Goal: Contribute content: Contribute content

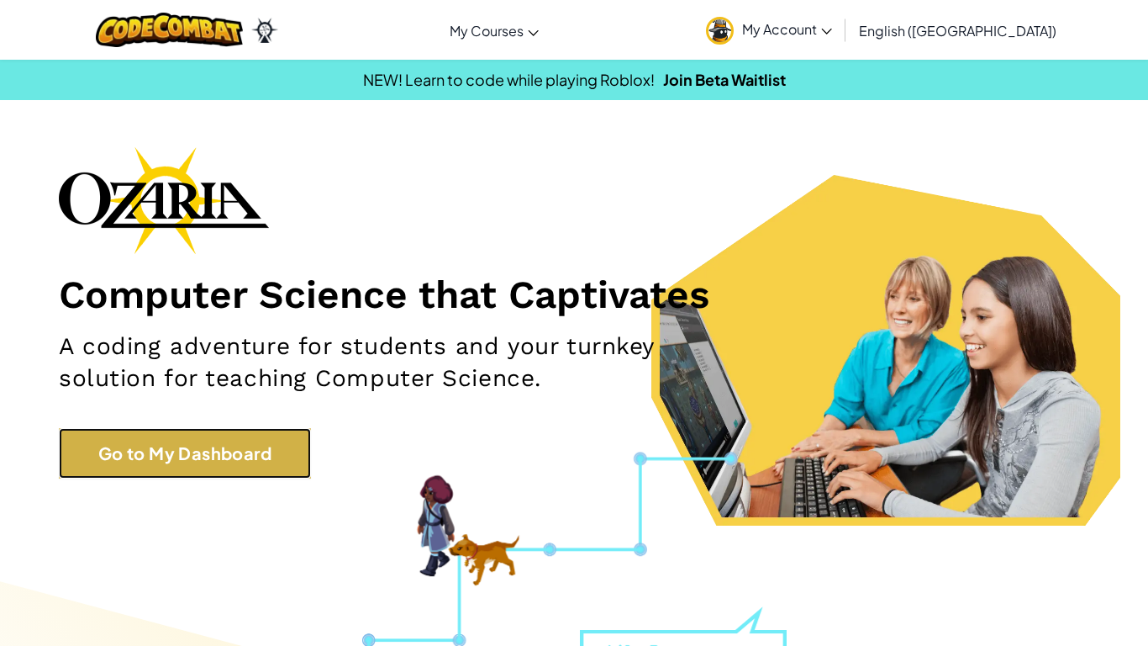
click at [158, 451] on link "Go to My Dashboard" at bounding box center [185, 453] width 252 height 50
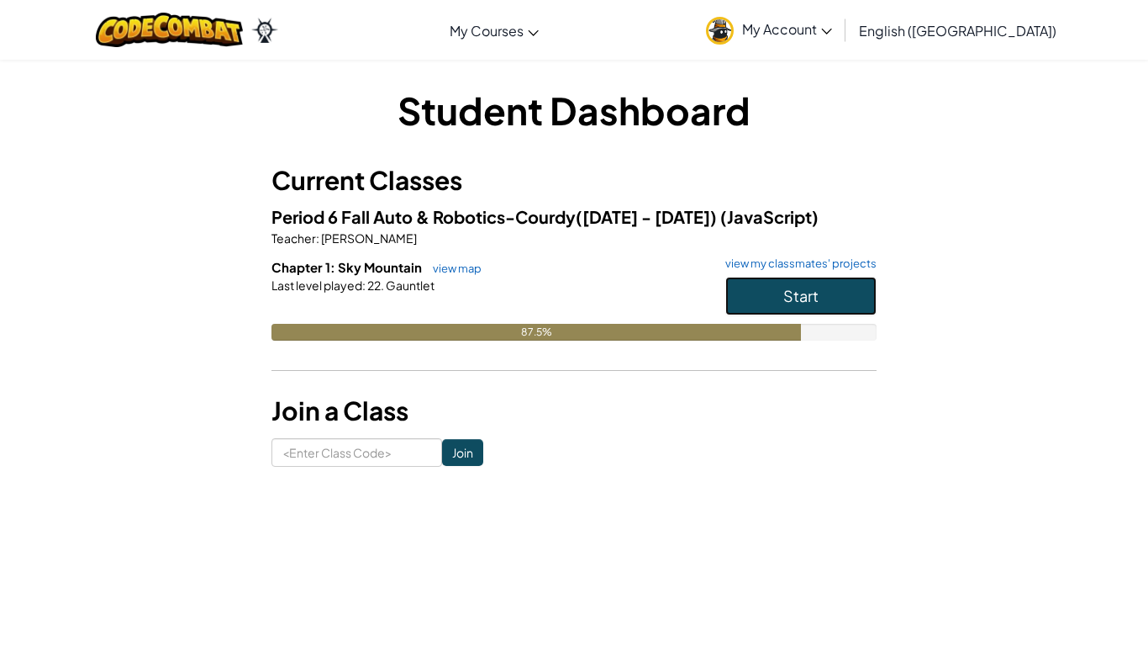
click at [762, 289] on button "Start" at bounding box center [800, 296] width 151 height 39
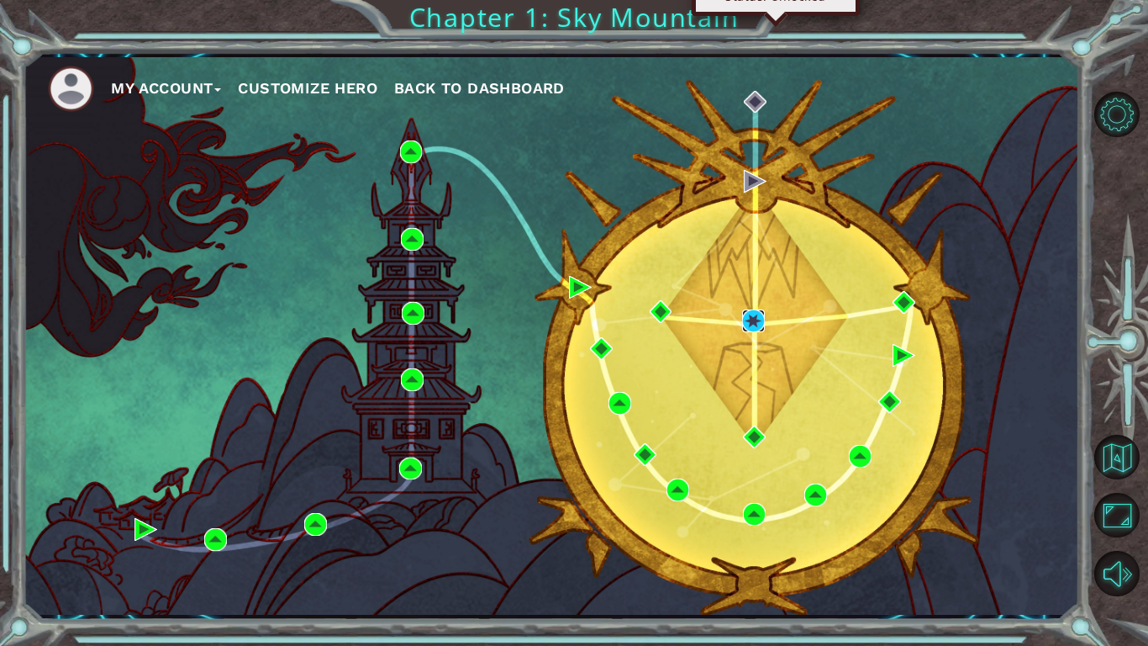
click at [752, 309] on img at bounding box center [753, 320] width 23 height 23
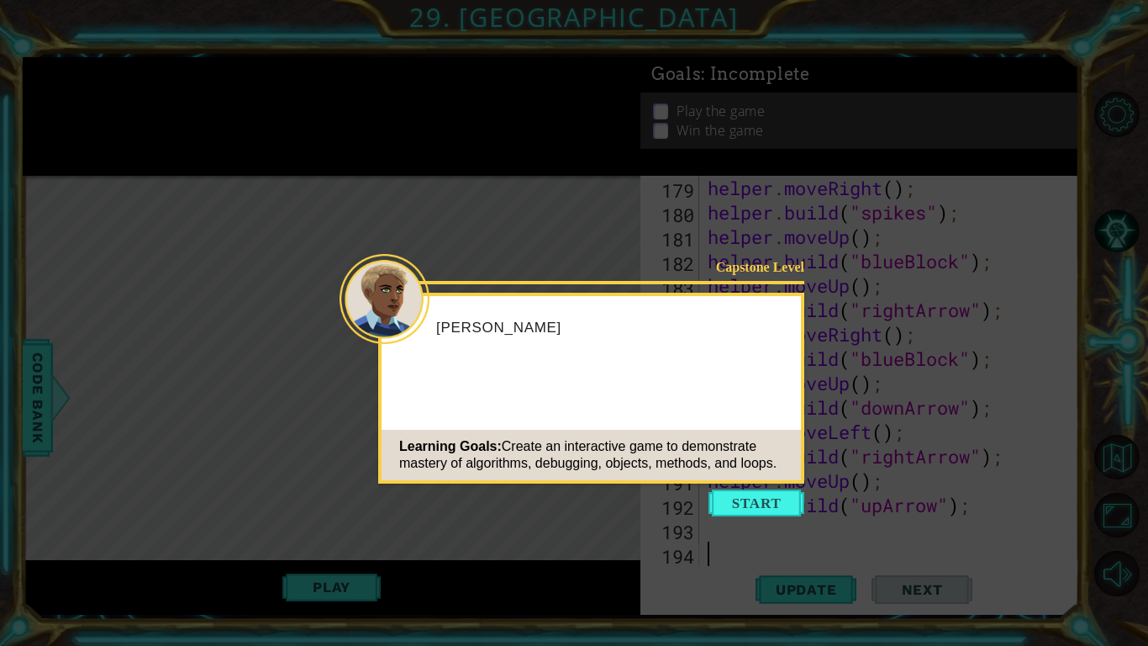
scroll to position [4461, 0]
click at [767, 504] on button "Start" at bounding box center [757, 502] width 96 height 27
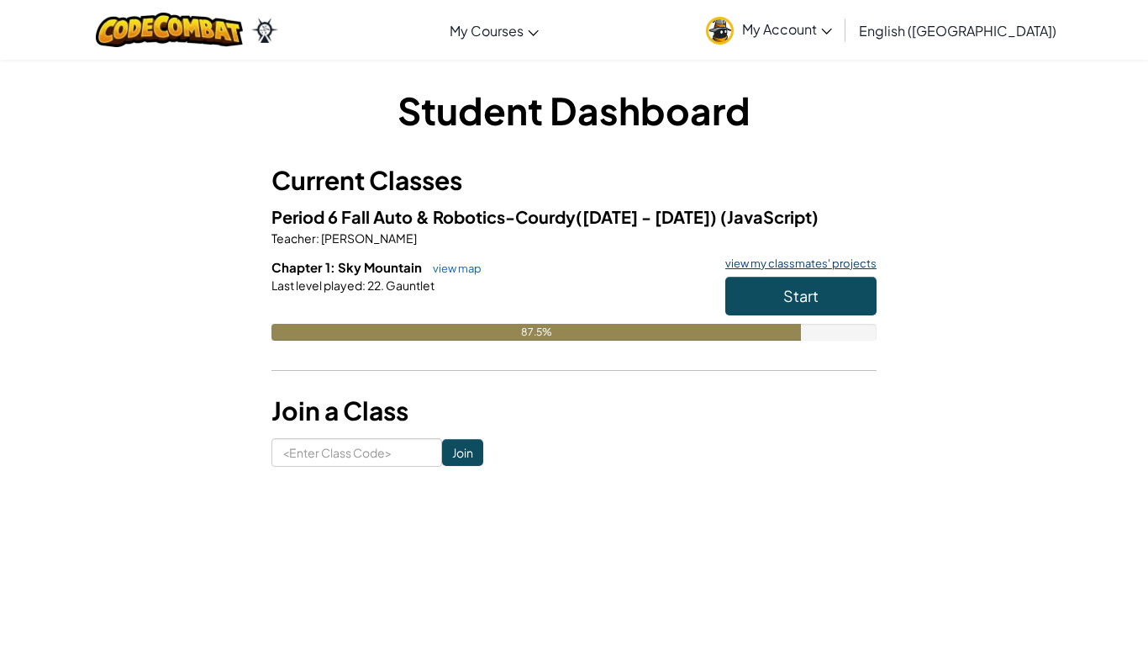
click at [770, 266] on link "view my classmates' projects" at bounding box center [797, 263] width 160 height 11
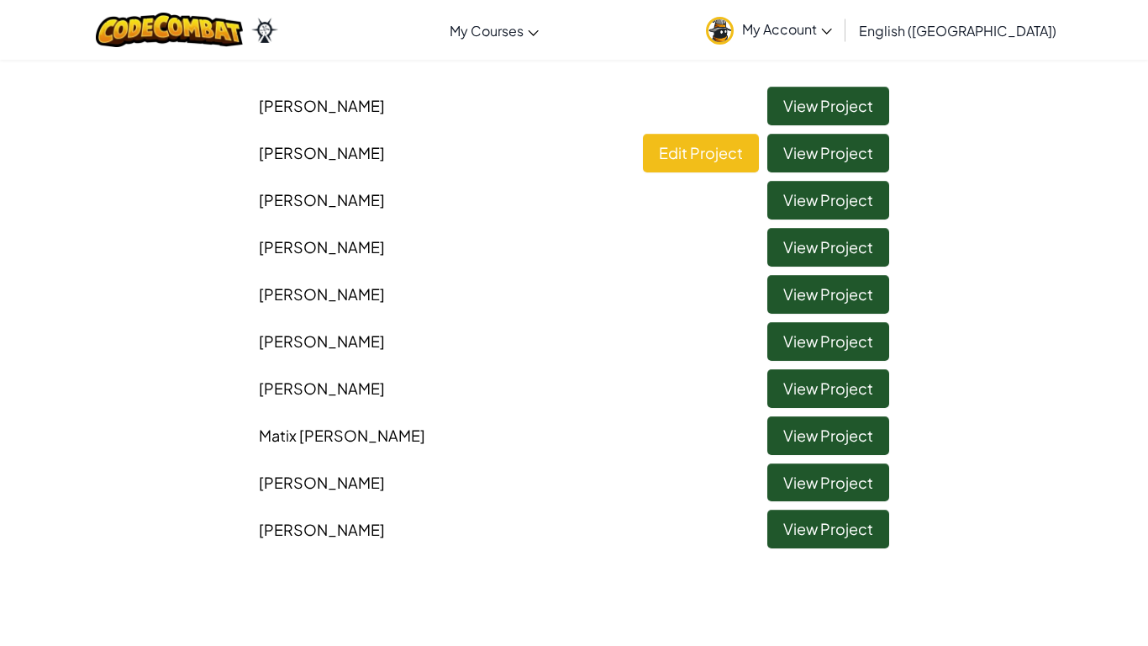
scroll to position [157, 0]
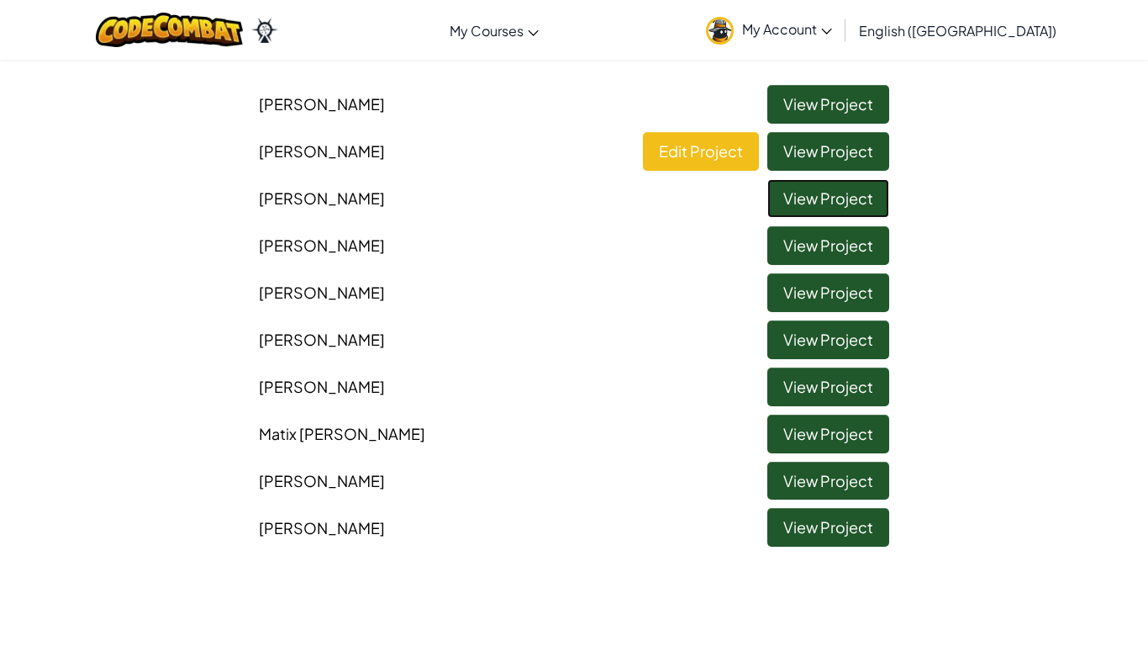
click at [800, 212] on link "View Project" at bounding box center [828, 198] width 122 height 39
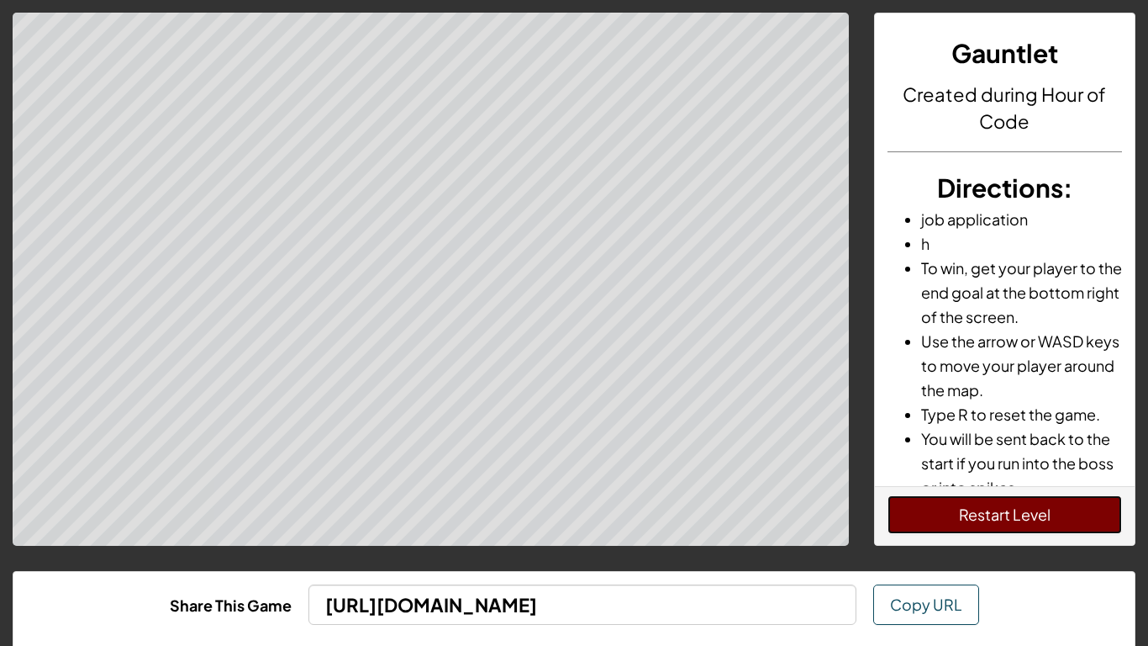
click at [941, 518] on button "Restart Level" at bounding box center [1005, 514] width 235 height 39
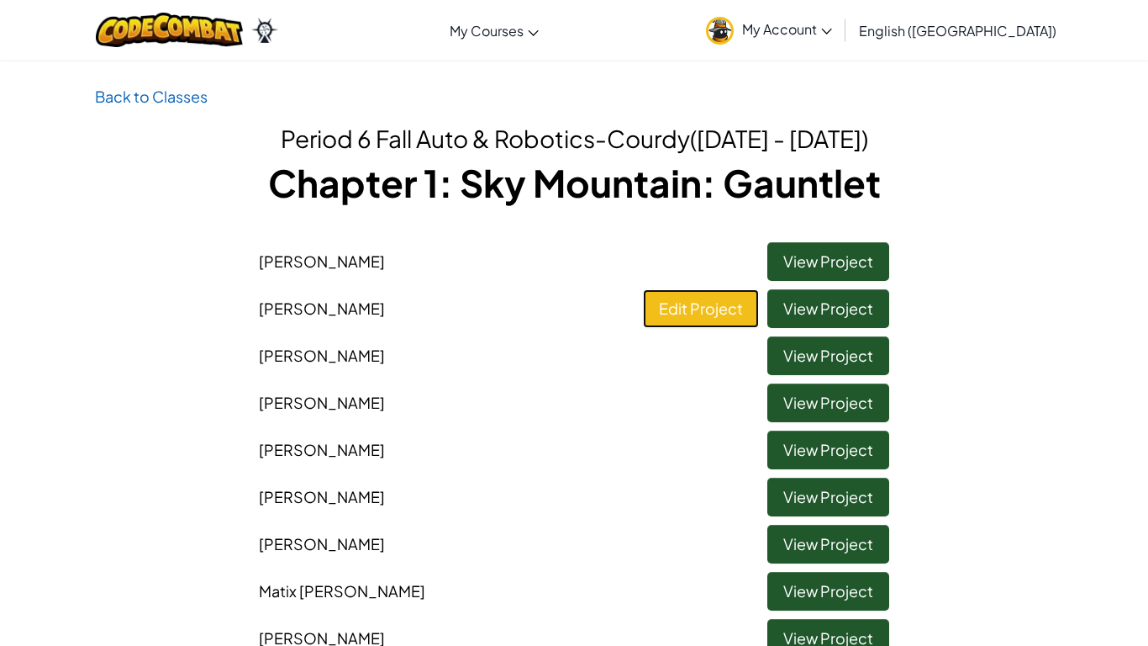
click at [685, 303] on link "Edit Project" at bounding box center [701, 308] width 116 height 39
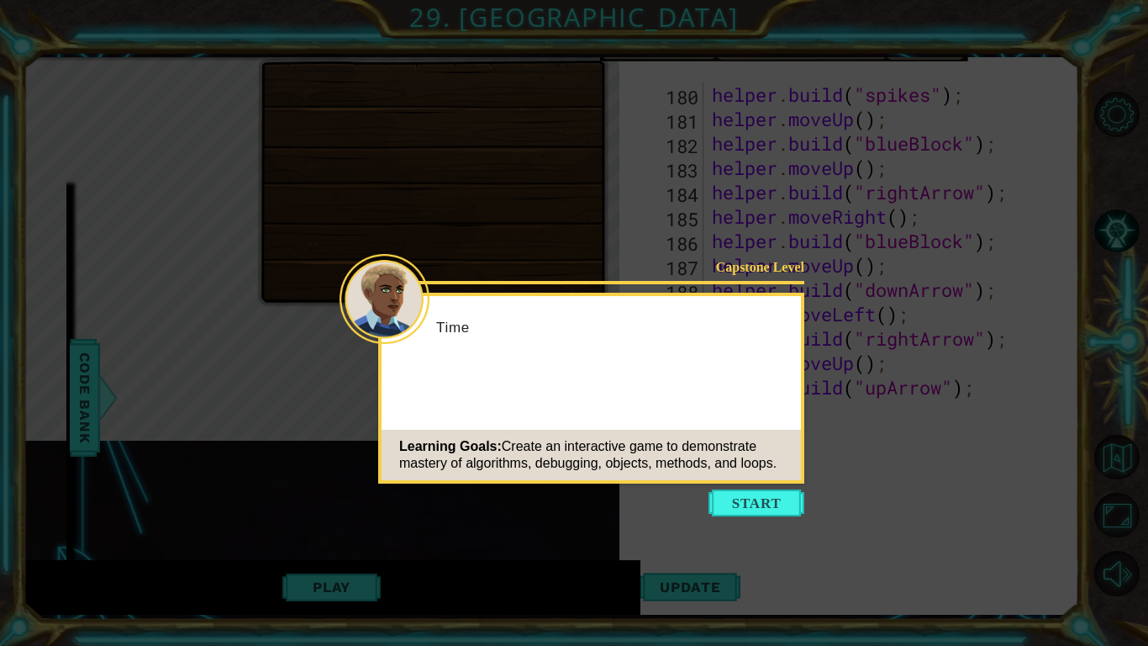
scroll to position [4485, 0]
click at [779, 496] on button "Start" at bounding box center [757, 502] width 96 height 27
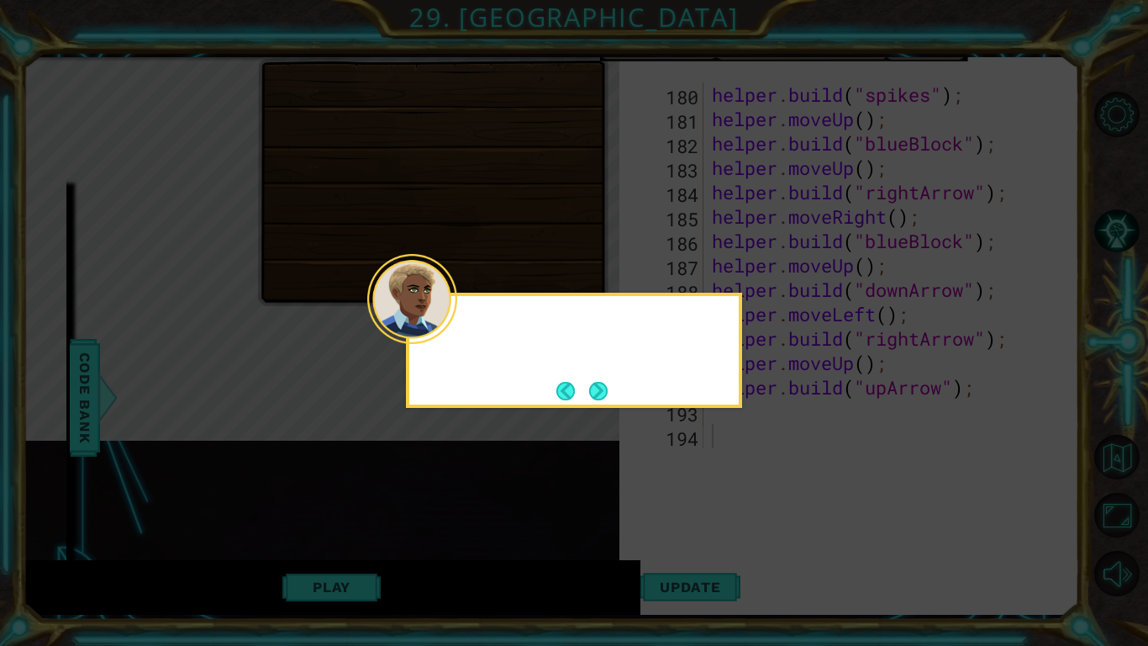
scroll to position [293, 0]
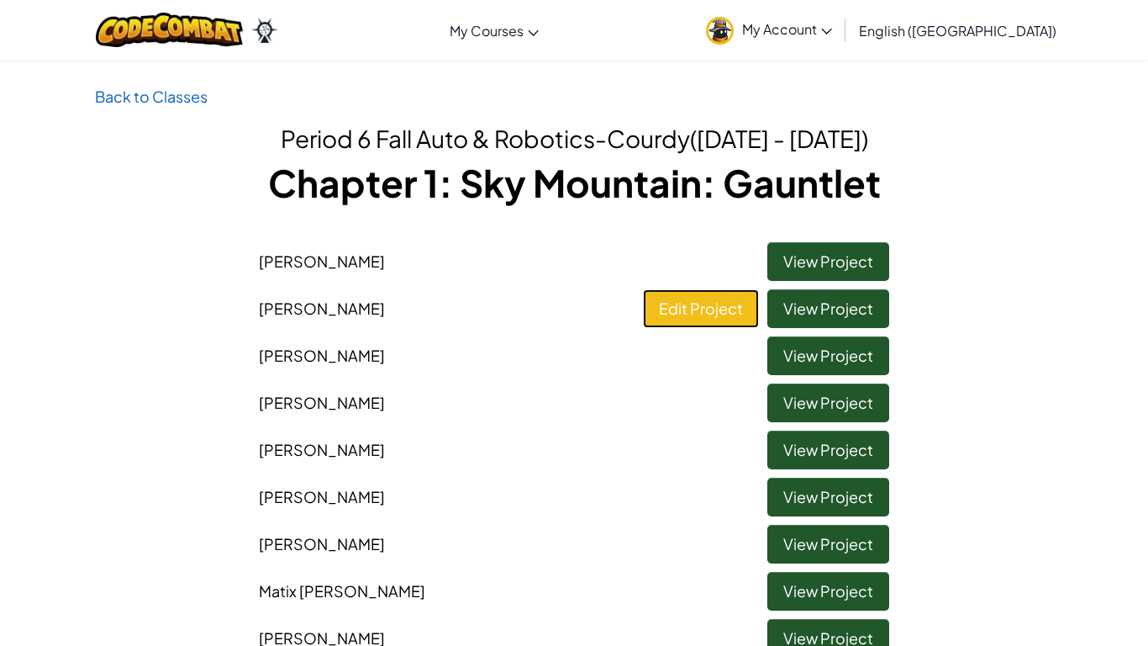
click at [693, 309] on link "Edit Project" at bounding box center [701, 308] width 116 height 39
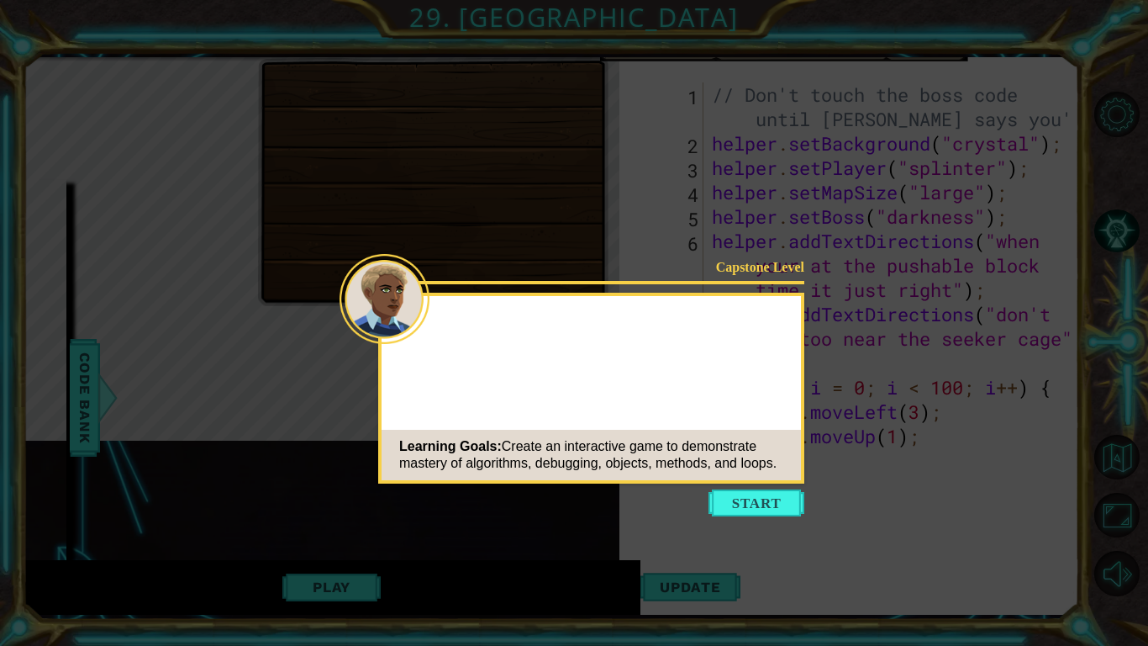
click at [757, 497] on button "Start" at bounding box center [757, 502] width 96 height 27
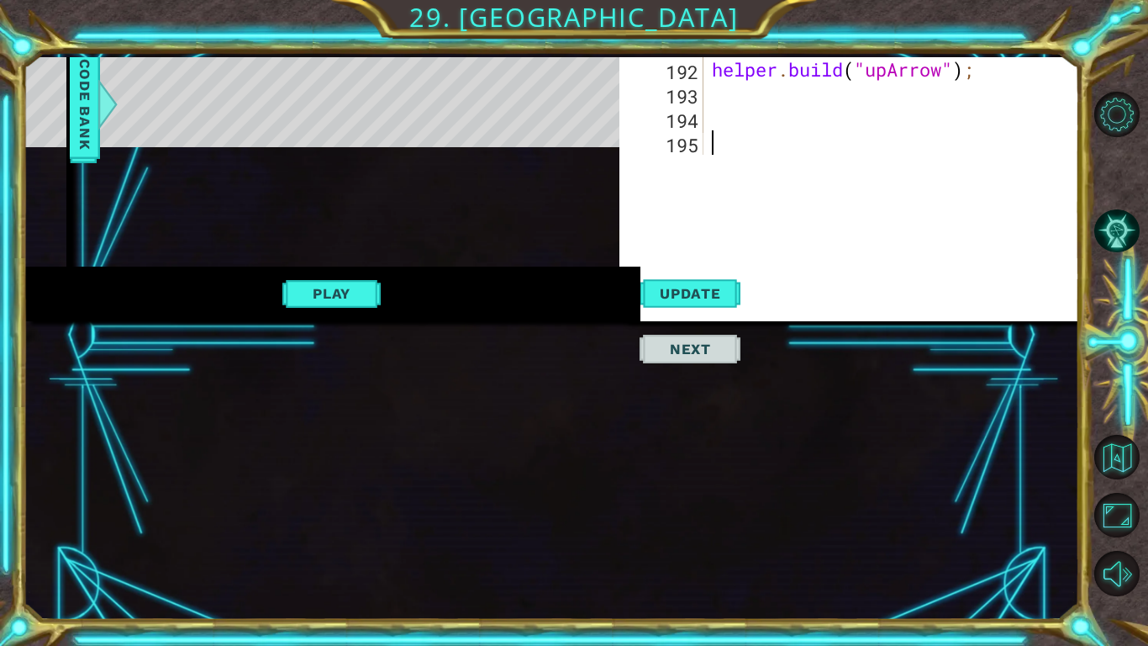
scroll to position [4510, 0]
